Goal: Task Accomplishment & Management: Use online tool/utility

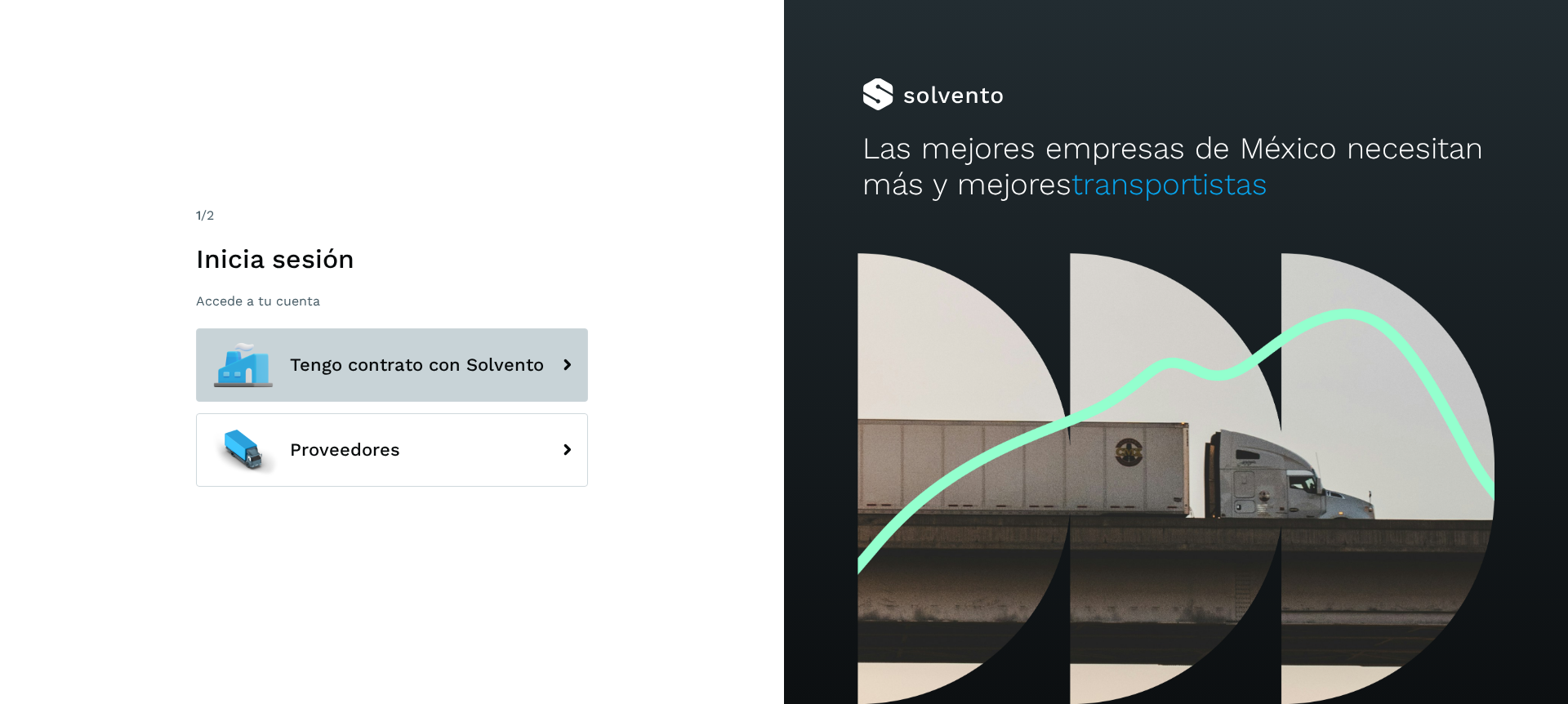
click at [346, 390] on button "Tengo contrato con Solvento" at bounding box center [392, 365] width 392 height 74
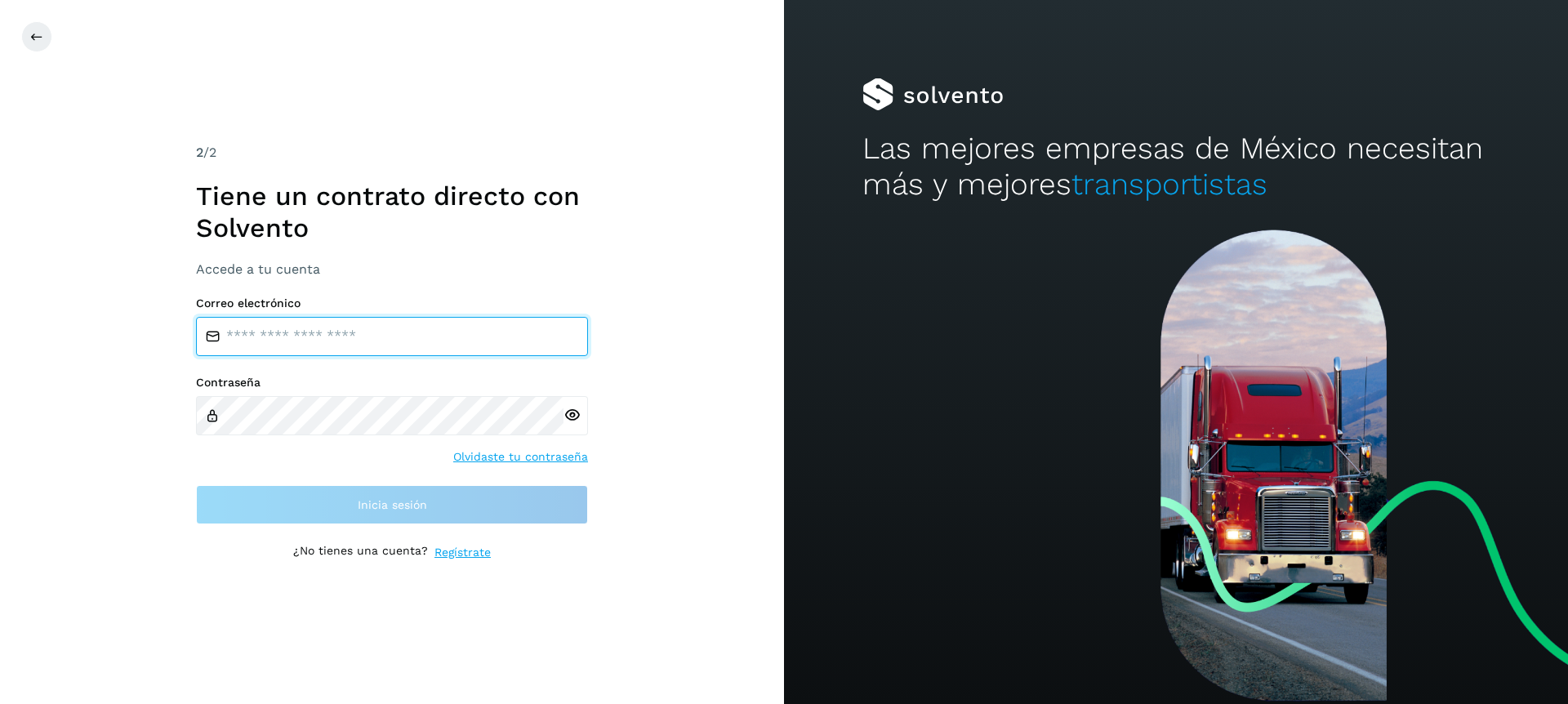
click at [298, 331] on input "email" at bounding box center [392, 337] width 392 height 39
type input "**********"
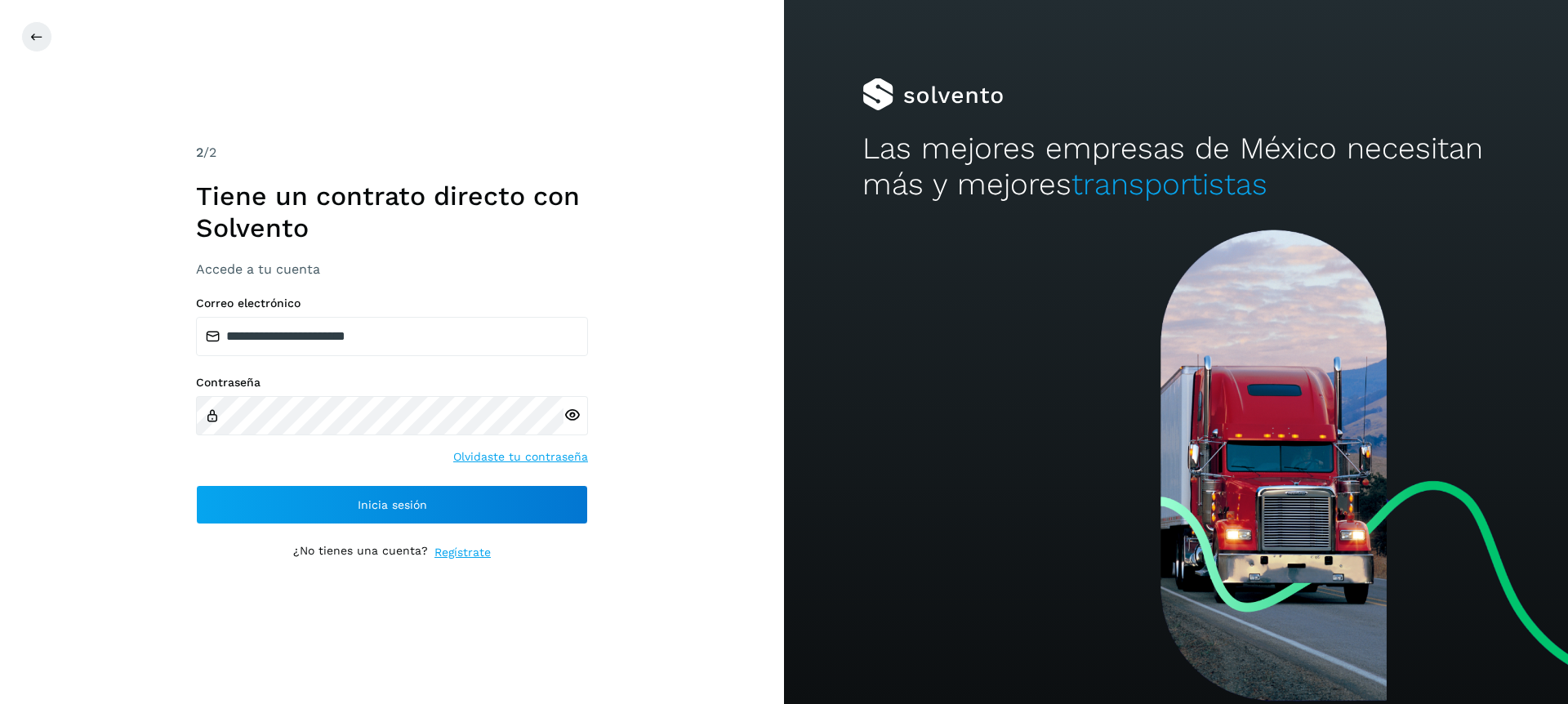
click at [569, 416] on icon at bounding box center [572, 415] width 17 height 17
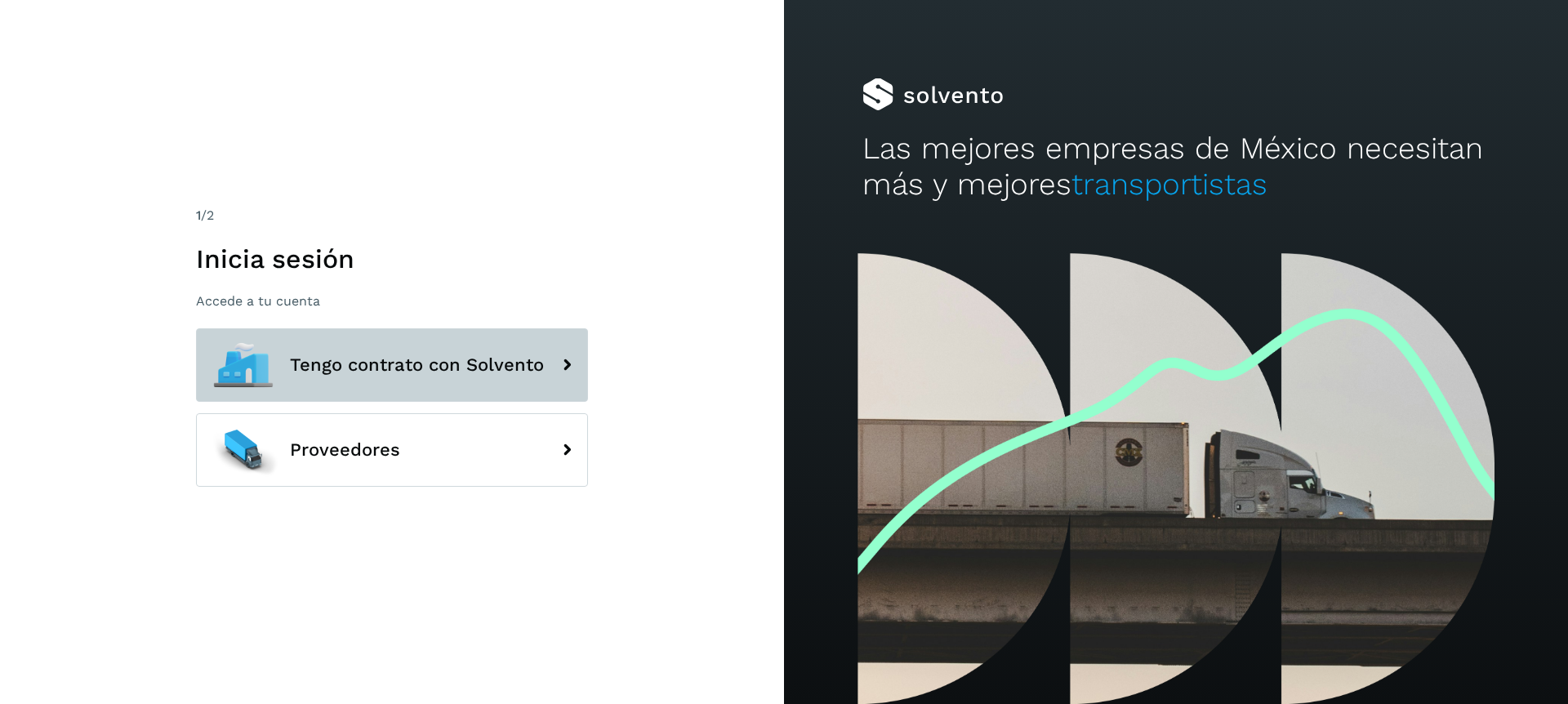
click at [444, 360] on span "Tengo contrato con Solvento" at bounding box center [417, 365] width 254 height 19
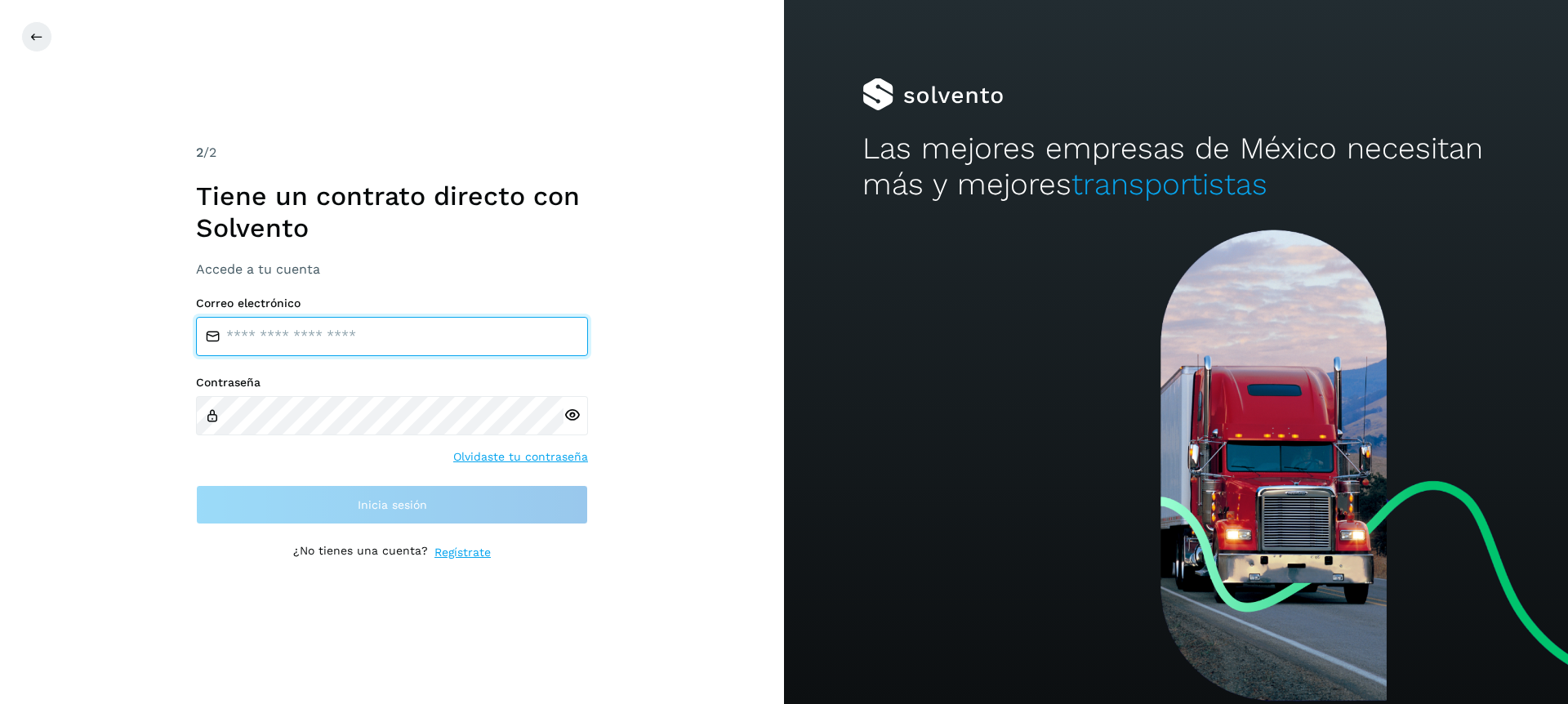
click at [397, 341] on input "email" at bounding box center [392, 337] width 392 height 39
type input "**********"
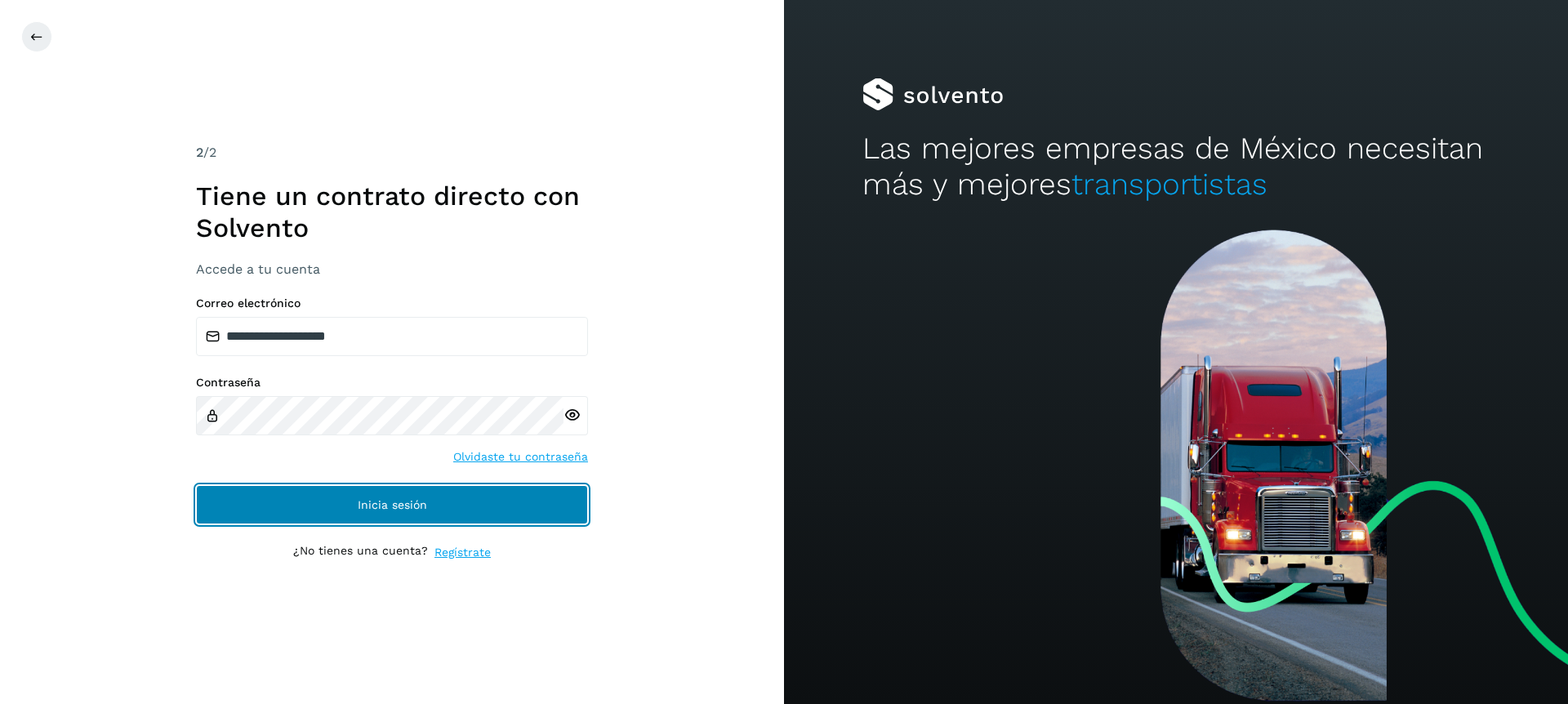
click at [371, 508] on span "Inicia sesión" at bounding box center [392, 505] width 69 height 12
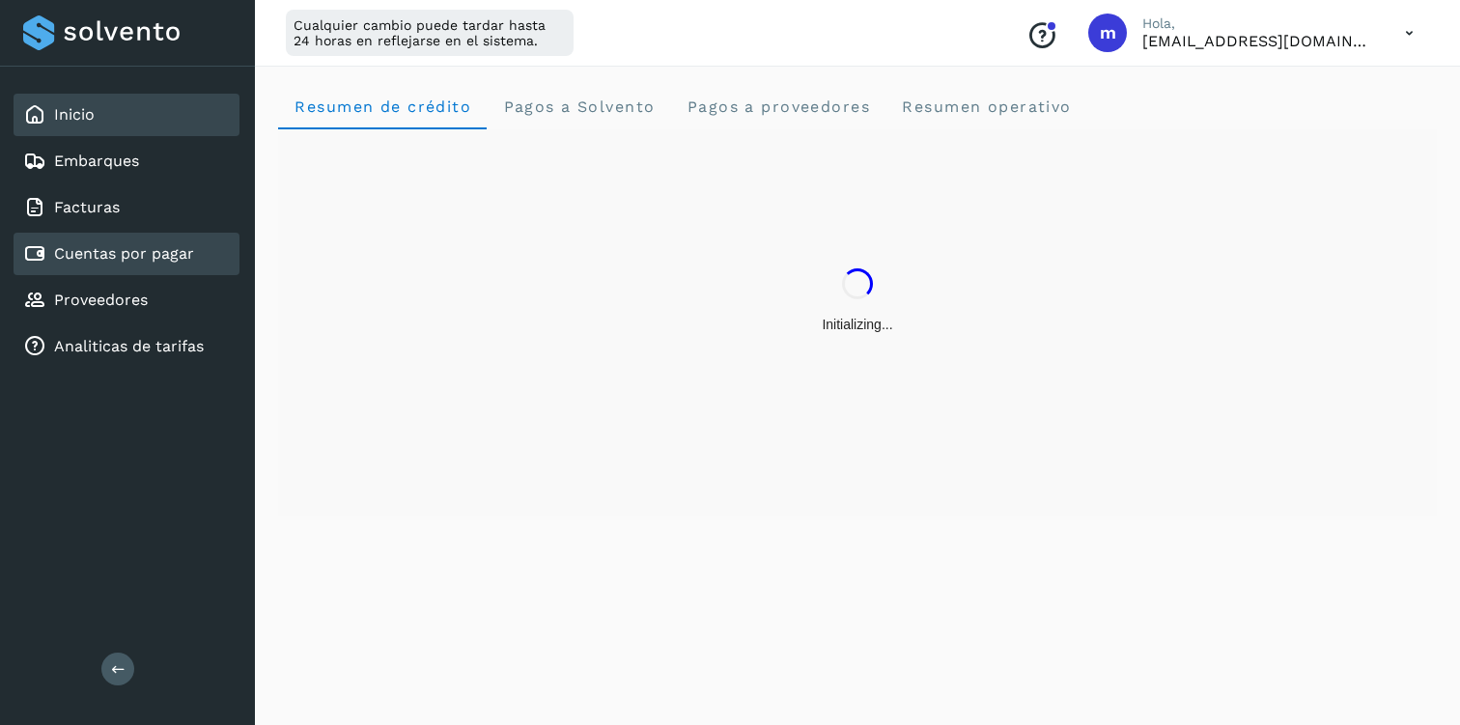
click at [112, 247] on link "Cuentas por pagar" at bounding box center [124, 253] width 140 height 18
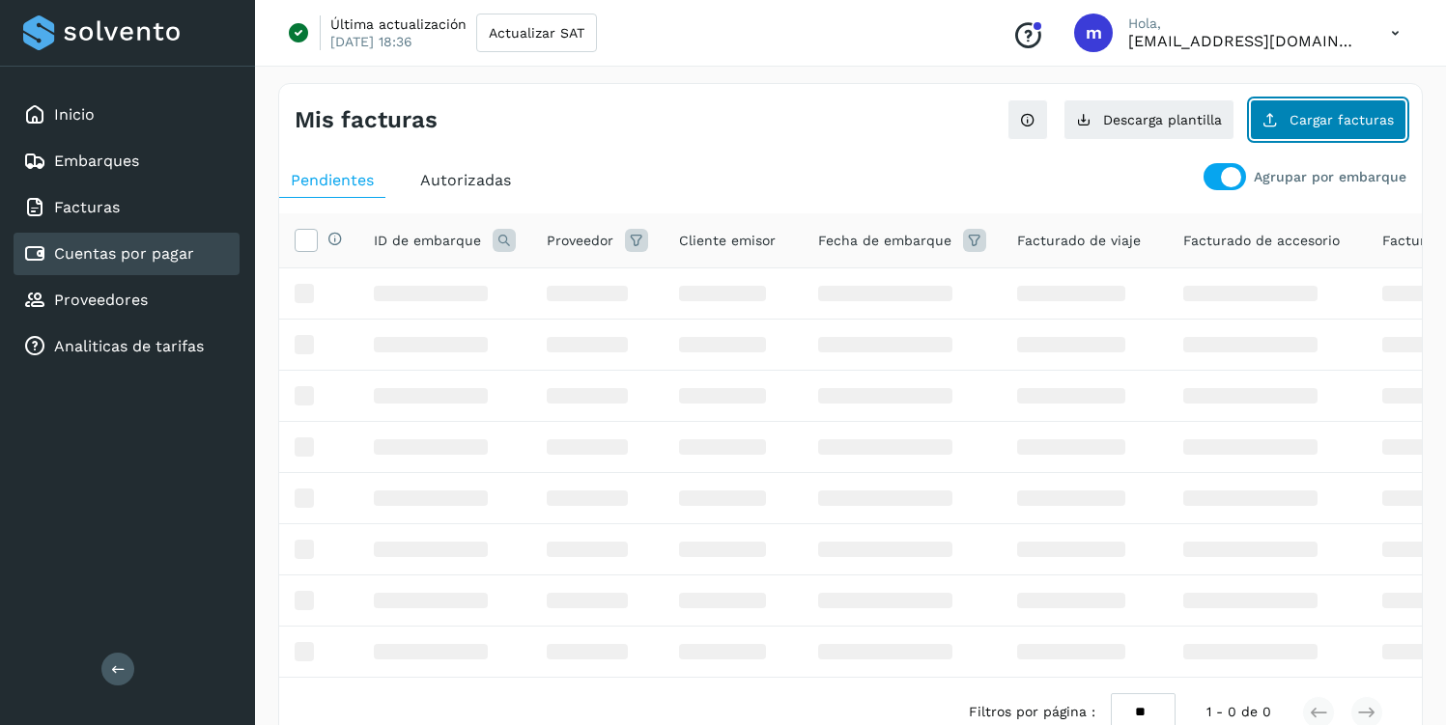
click at [1311, 118] on span "Cargar facturas" at bounding box center [1341, 120] width 104 height 14
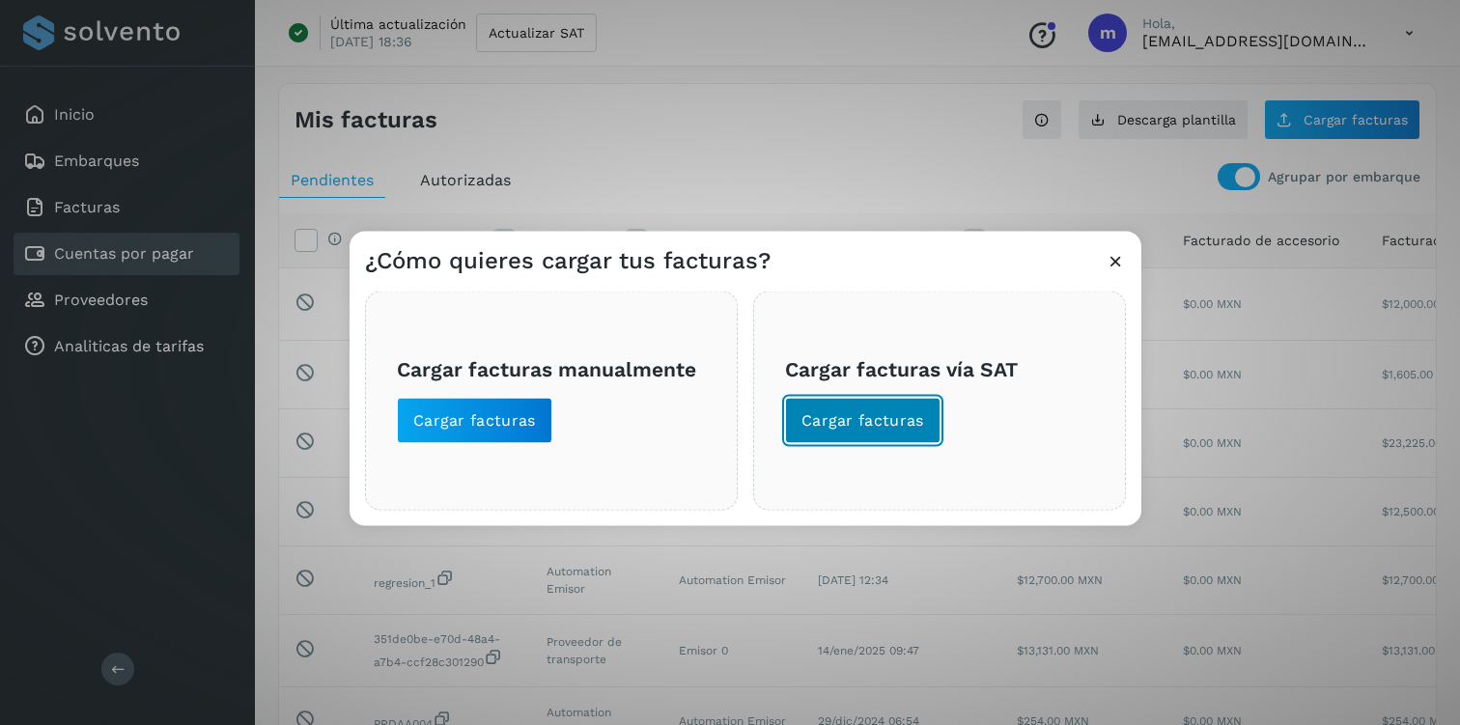
click at [848, 418] on span "Cargar facturas" at bounding box center [862, 419] width 123 height 21
